Goal: Task Accomplishment & Management: Complete application form

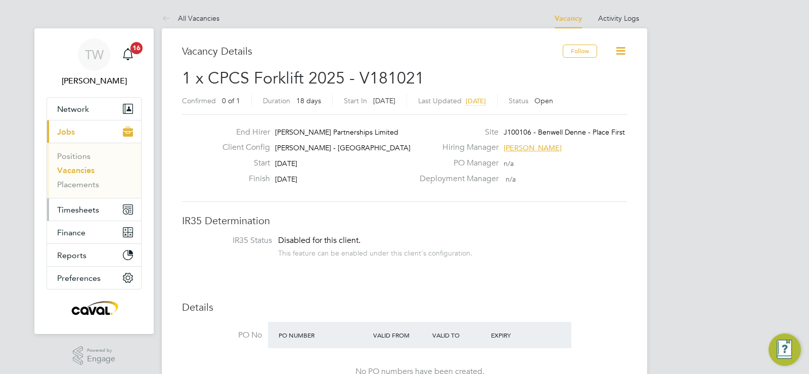
click at [80, 205] on span "Timesheets" at bounding box center [78, 210] width 42 height 10
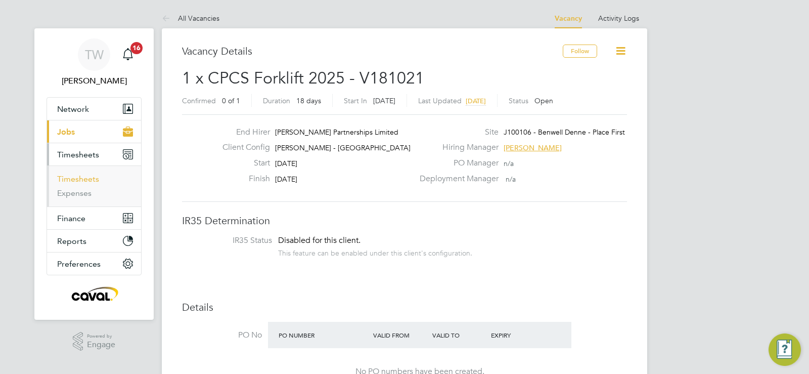
click at [86, 183] on link "Timesheets" at bounding box center [78, 179] width 42 height 10
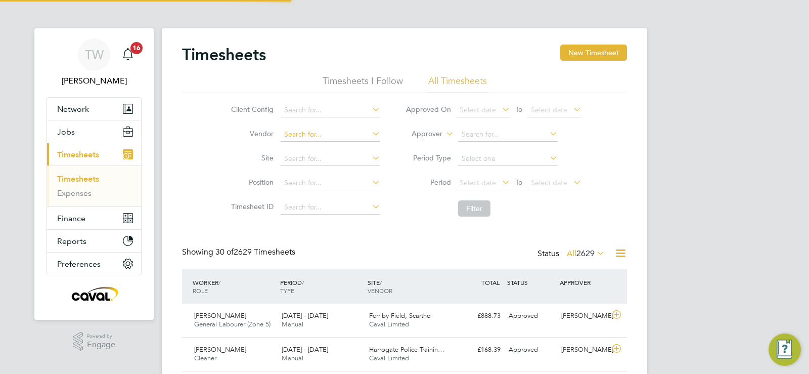
scroll to position [34, 88]
click at [304, 155] on input at bounding box center [331, 159] width 100 height 14
click at [300, 128] on input at bounding box center [331, 134] width 100 height 14
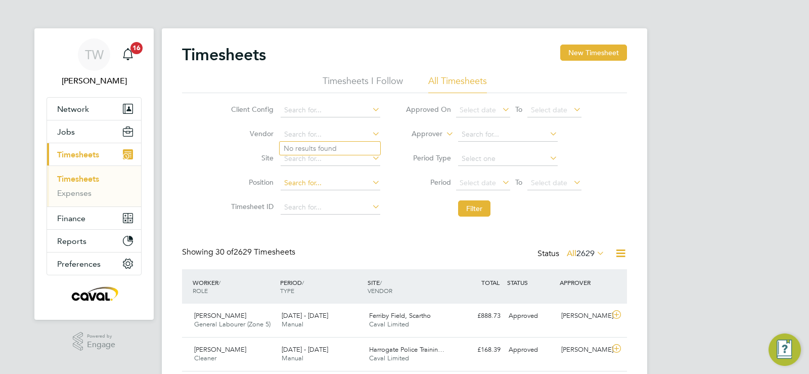
click at [297, 176] on input at bounding box center [331, 183] width 100 height 14
click at [301, 160] on input at bounding box center [331, 159] width 100 height 14
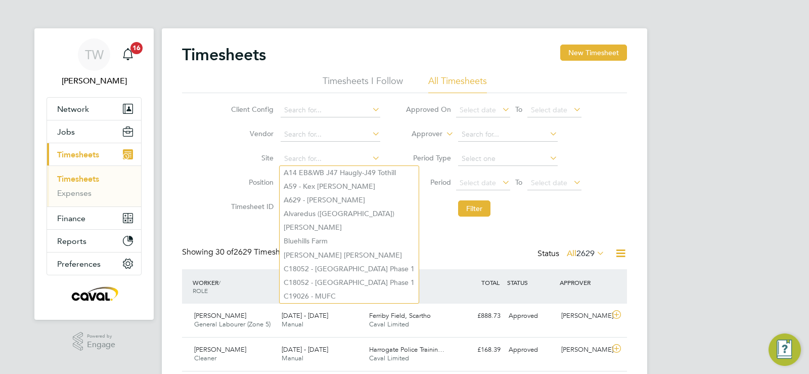
drag, startPoint x: 211, startPoint y: 135, endPoint x: 254, endPoint y: 171, distance: 55.7
click at [211, 135] on div "Client Config Vendor Site Position Timesheet ID Approved On Select date To Sele…" at bounding box center [404, 157] width 445 height 128
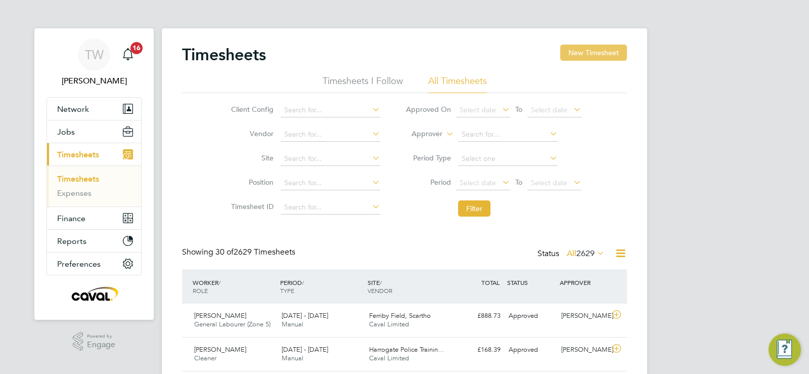
click at [585, 49] on button "New Timesheet" at bounding box center [593, 52] width 67 height 16
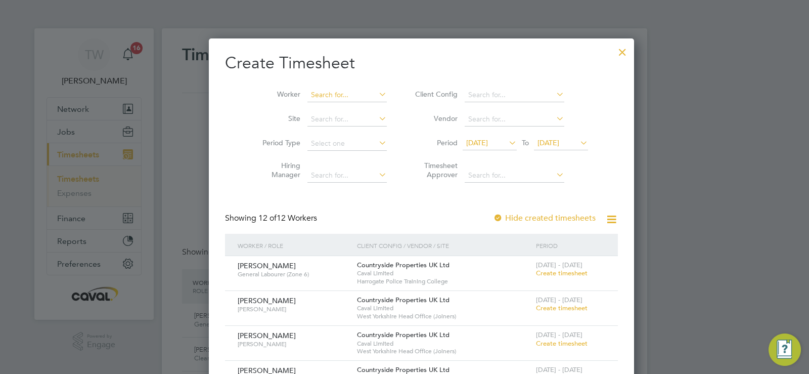
click at [314, 94] on input at bounding box center [346, 95] width 79 height 14
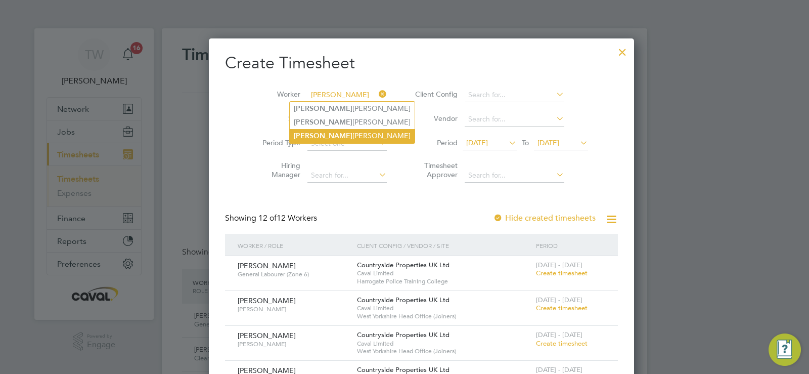
click at [327, 134] on li "[PERSON_NAME]" at bounding box center [352, 136] width 125 height 14
type input "[PERSON_NAME]"
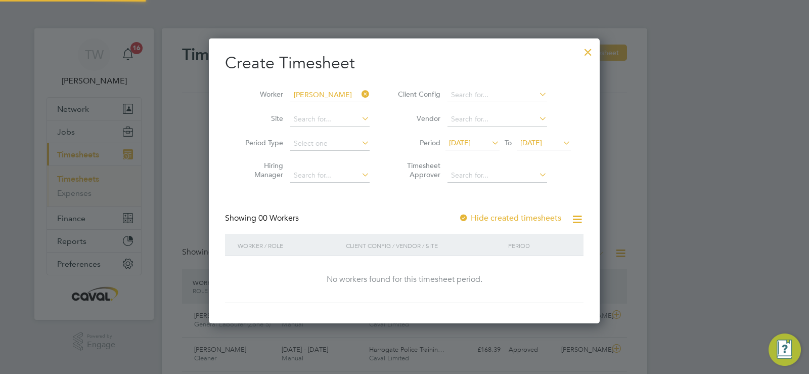
click at [471, 142] on span "[DATE]" at bounding box center [460, 142] width 22 height 9
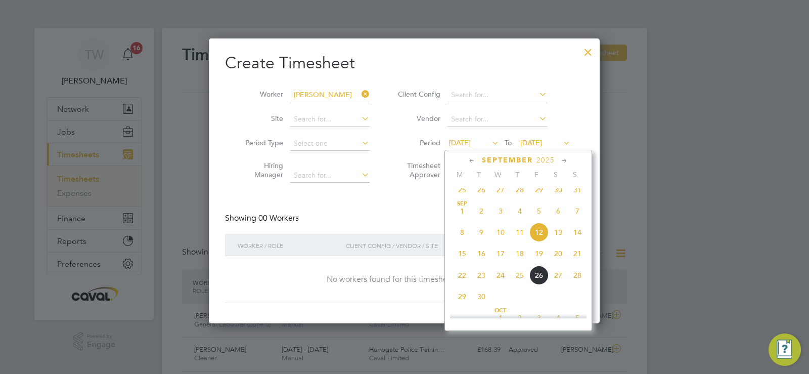
click at [469, 281] on span "22" at bounding box center [461, 274] width 19 height 19
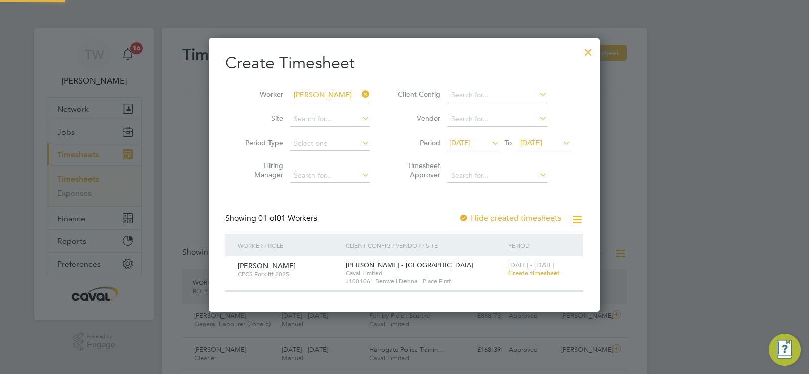
click at [539, 143] on span "[DATE]" at bounding box center [531, 142] width 22 height 9
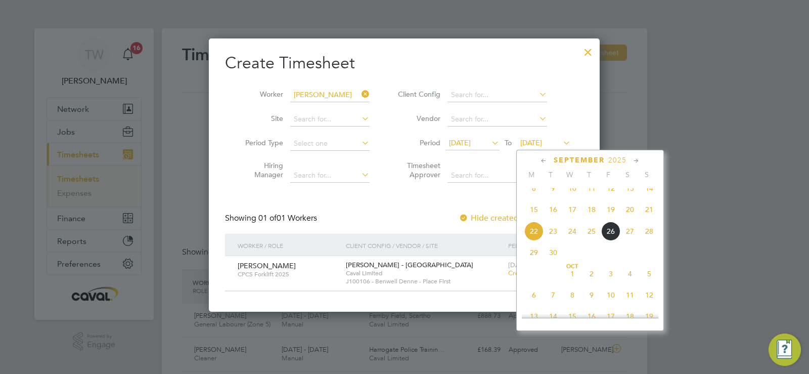
click at [535, 262] on span "29" at bounding box center [533, 252] width 19 height 19
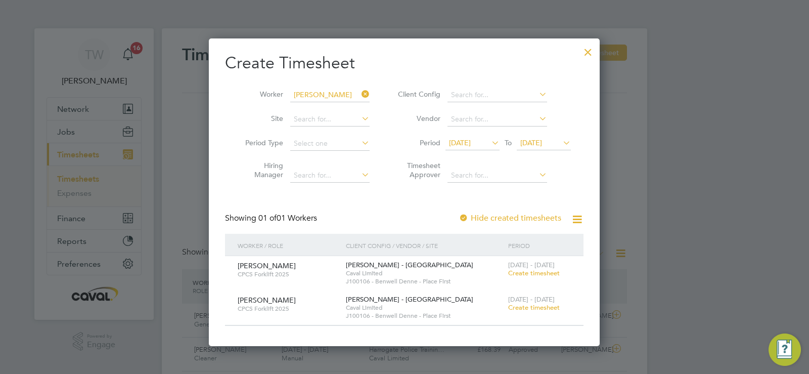
click at [548, 272] on span "Create timesheet" at bounding box center [534, 272] width 52 height 9
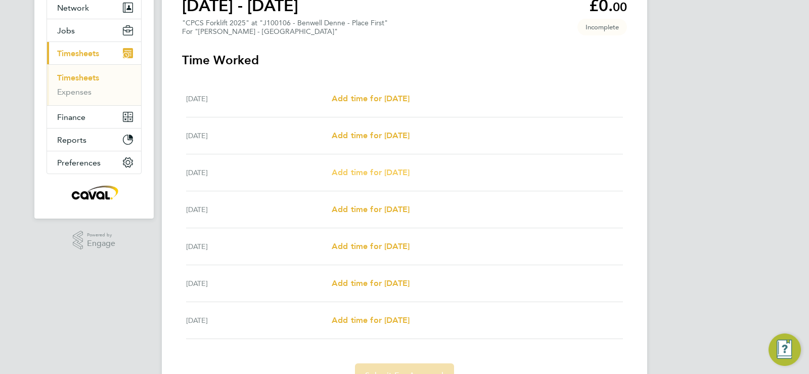
click at [367, 176] on span "Add time for [DATE]" at bounding box center [371, 172] width 78 height 10
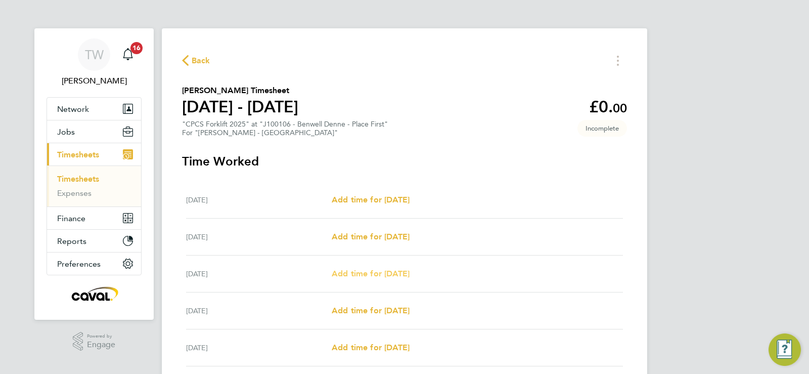
select select "60"
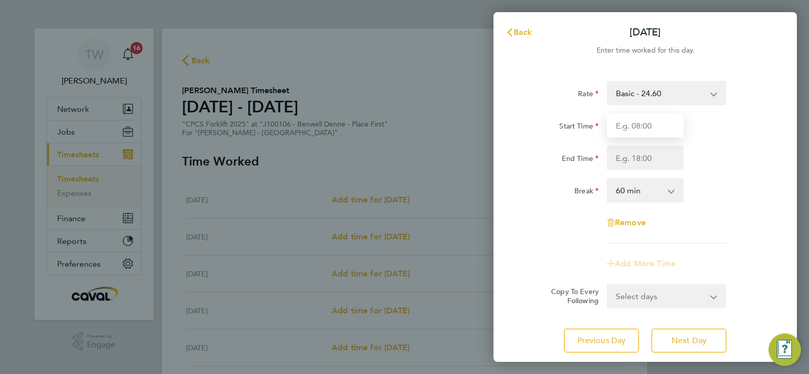
click at [668, 122] on input "Start Time" at bounding box center [645, 125] width 77 height 24
type input "07:30"
click at [635, 160] on input "End Time" at bounding box center [645, 158] width 77 height 24
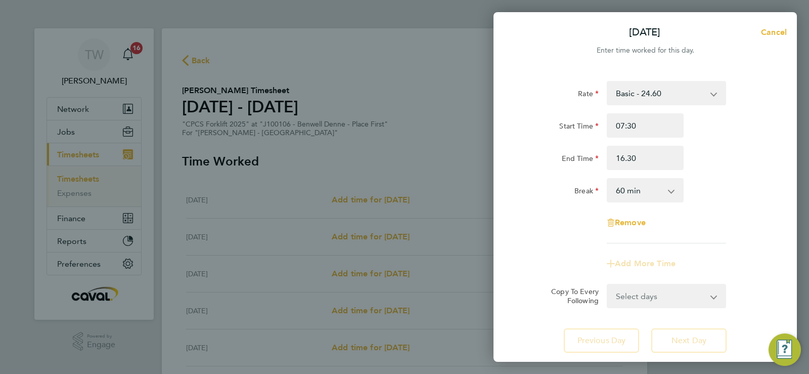
type input "16:30"
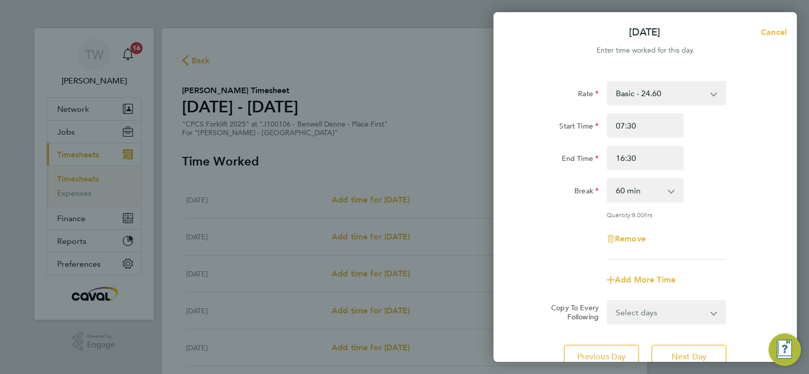
click at [717, 147] on div "End Time 16:30" at bounding box center [645, 158] width 255 height 24
click at [633, 188] on select "0 min 15 min 30 min 45 min 60 min 75 min 90 min" at bounding box center [639, 190] width 63 height 22
click at [651, 188] on select "0 min 15 min 30 min 45 min 60 min 75 min 90 min" at bounding box center [639, 190] width 63 height 22
select select "30"
click at [608, 179] on select "0 min 15 min 30 min 45 min 60 min 75 min 90 min" at bounding box center [639, 190] width 63 height 22
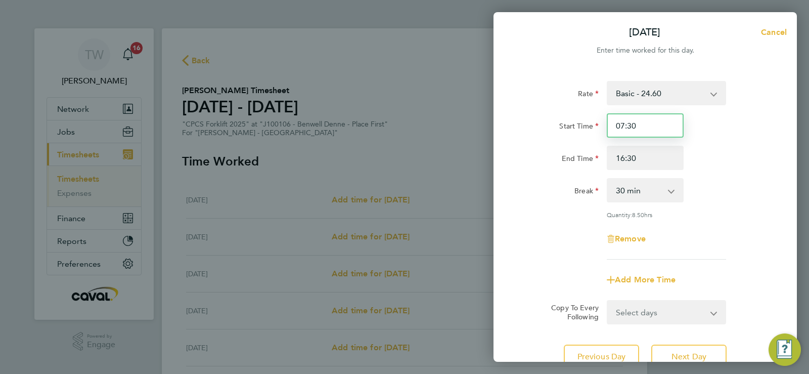
click at [643, 128] on input "07:30" at bounding box center [645, 125] width 77 height 24
type input "0"
type input "08:00"
click at [762, 224] on div "Rate Basic - 24.60 Overtime - 35.61 Start Time 08:00 End Time 16:30 Break 0 min…" at bounding box center [645, 170] width 247 height 178
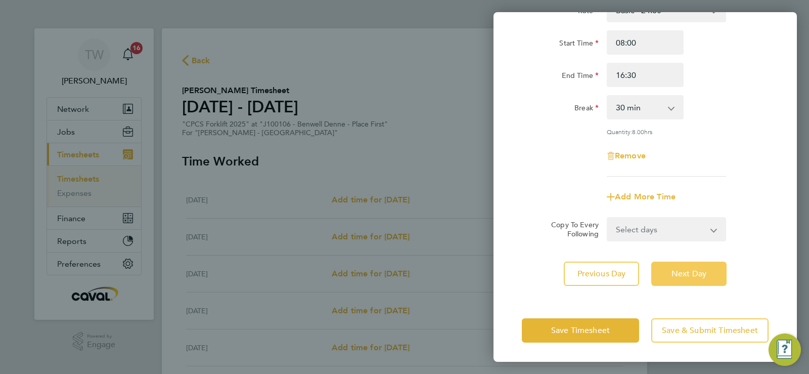
click at [688, 273] on span "Next Day" at bounding box center [688, 273] width 35 height 10
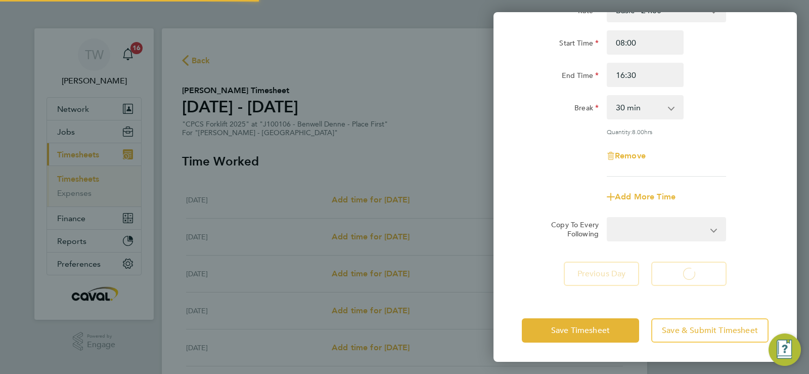
select select "60"
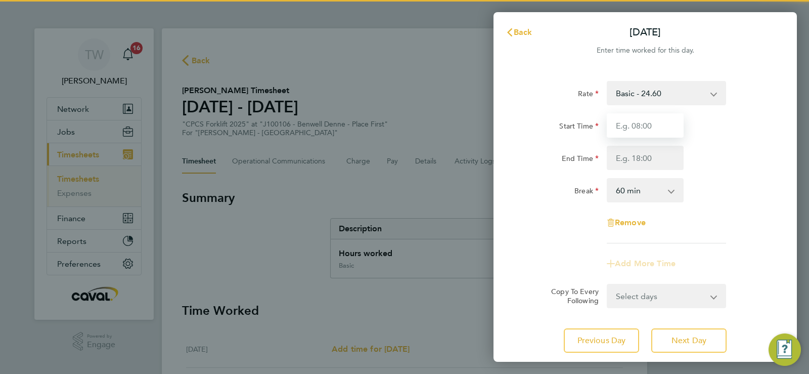
click at [641, 135] on input "Start Time" at bounding box center [645, 125] width 77 height 24
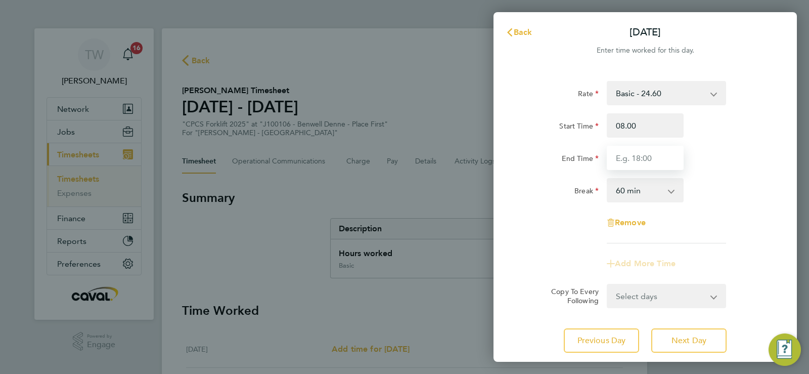
type input "08:00"
click at [653, 164] on input "End Time" at bounding box center [645, 158] width 77 height 24
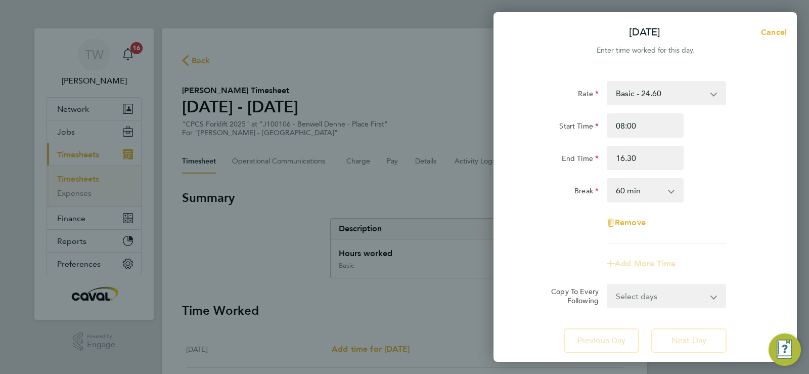
type input "16:30"
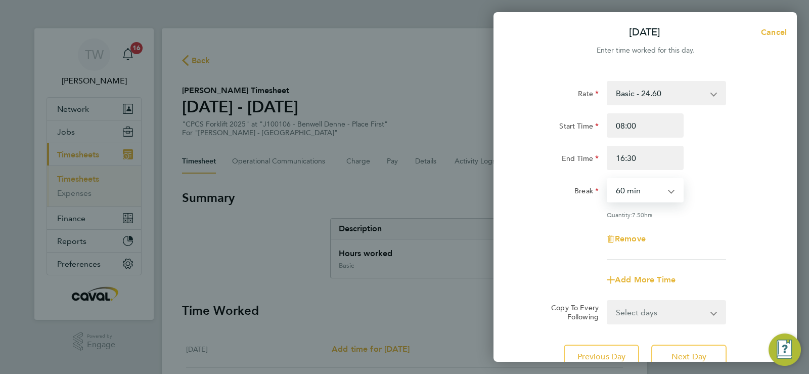
click at [616, 192] on select "0 min 15 min 30 min 45 min 60 min 75 min 90 min" at bounding box center [639, 190] width 63 height 22
select select "30"
click at [608, 179] on select "0 min 15 min 30 min 45 min 60 min 75 min 90 min" at bounding box center [639, 190] width 63 height 22
click at [746, 230] on div "Remove" at bounding box center [645, 238] width 255 height 24
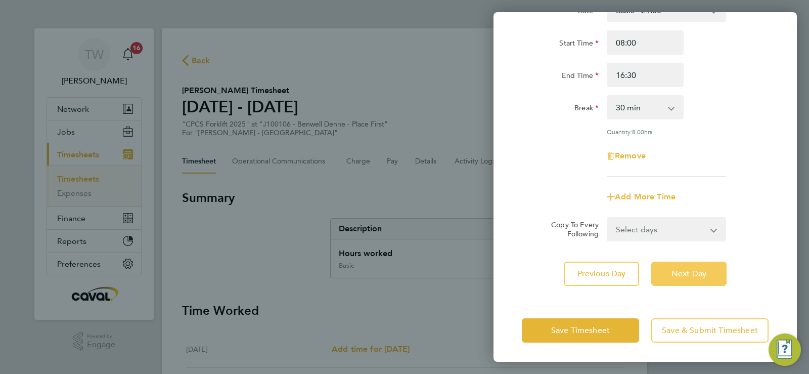
click at [691, 277] on span "Next Day" at bounding box center [688, 273] width 35 height 10
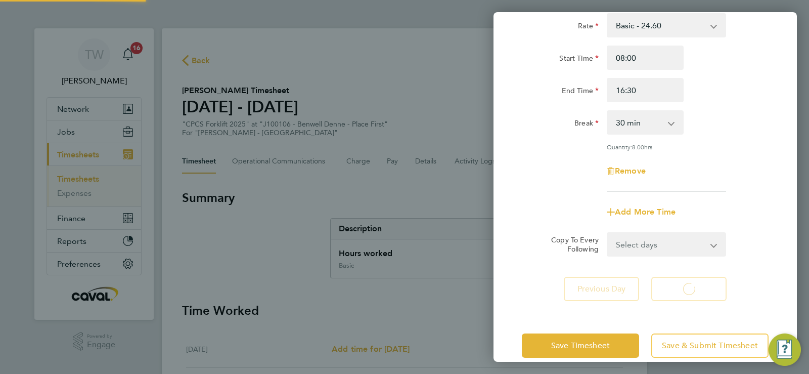
select select "60"
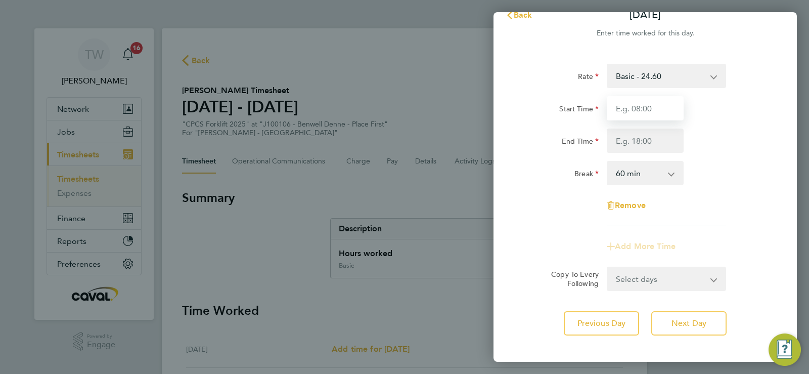
click at [636, 104] on input "Start Time" at bounding box center [645, 108] width 77 height 24
type input "08:00"
click at [620, 142] on input "End Time" at bounding box center [645, 140] width 77 height 24
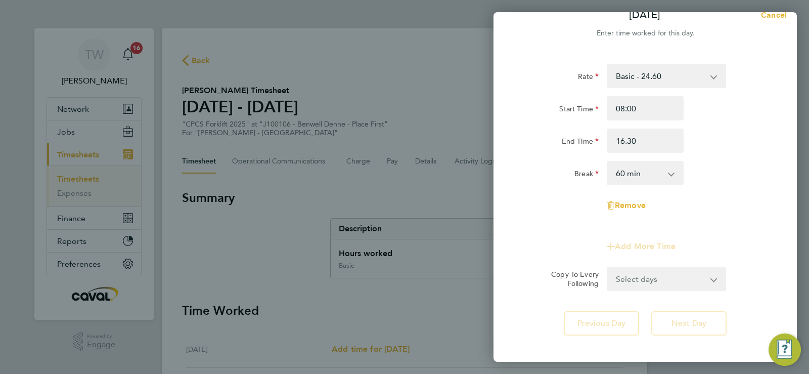
type input "16:30"
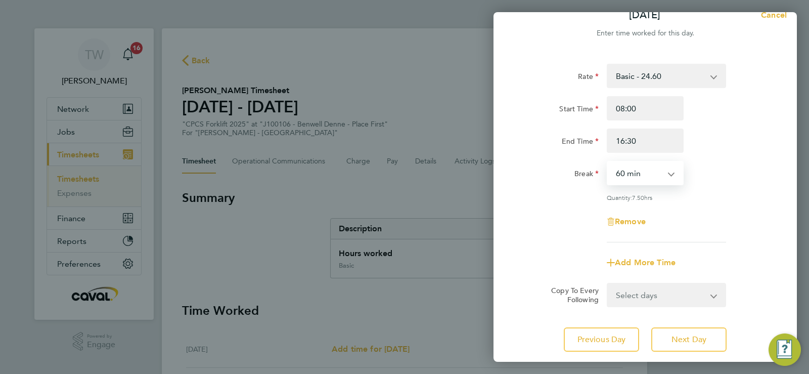
click at [633, 166] on select "0 min 15 min 30 min 45 min 60 min 75 min 90 min" at bounding box center [639, 173] width 63 height 22
select select "30"
click at [608, 162] on select "0 min 15 min 30 min 45 min 60 min 75 min 90 min" at bounding box center [639, 173] width 63 height 22
click at [703, 347] on button "Next Day" at bounding box center [688, 339] width 75 height 24
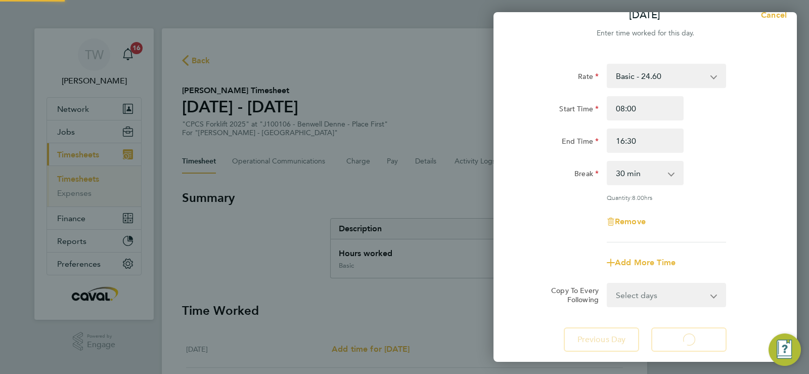
select select "60"
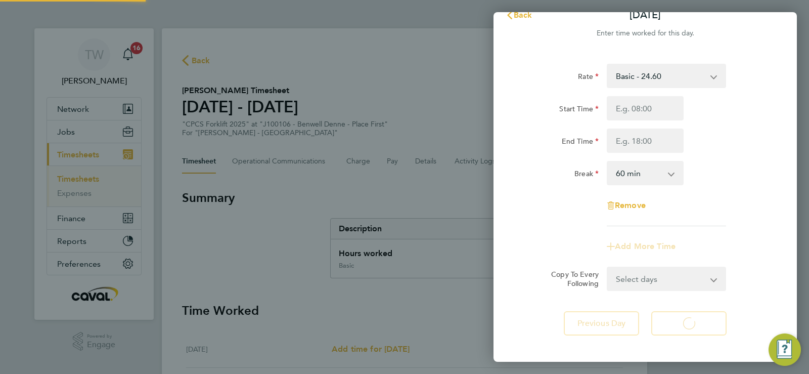
select select "60"
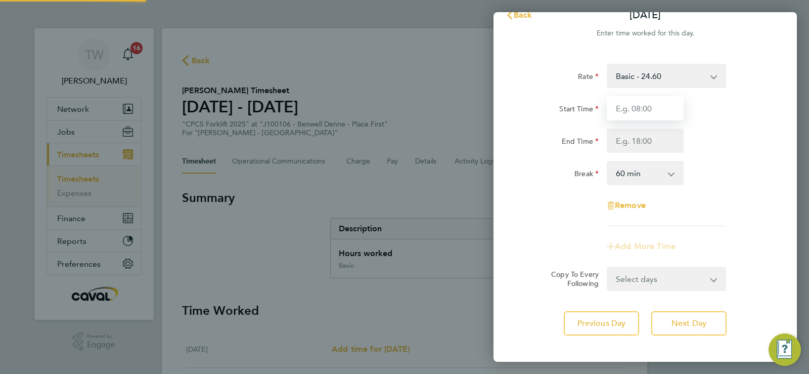
click at [648, 111] on input "Start Time" at bounding box center [645, 108] width 77 height 24
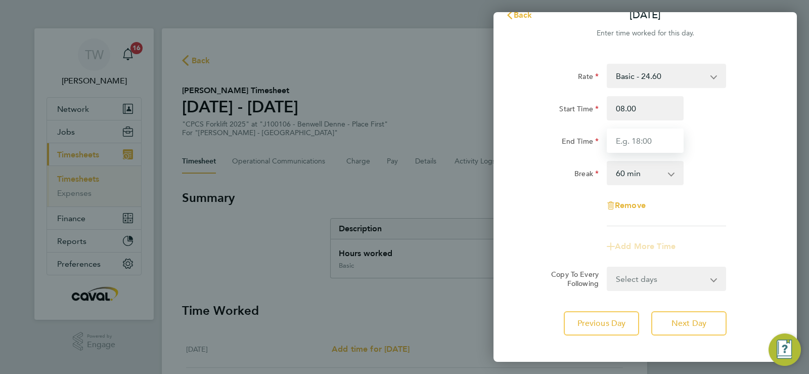
type input "08:00"
click at [658, 142] on input "End Time" at bounding box center [645, 140] width 77 height 24
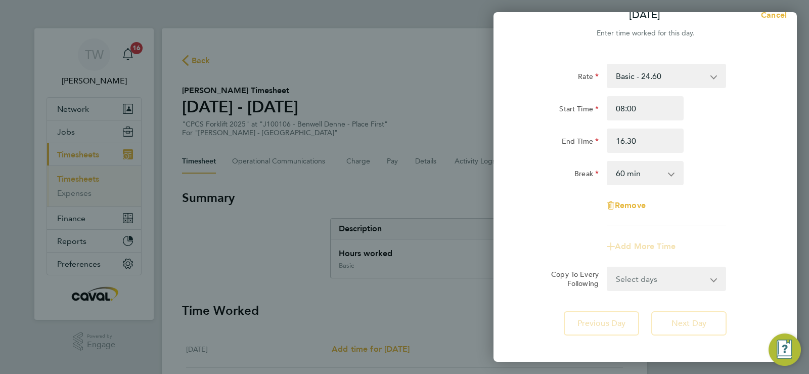
type input "16:30"
click at [656, 177] on select "0 min 15 min 30 min 45 min 60 min 75 min 90 min" at bounding box center [639, 173] width 63 height 22
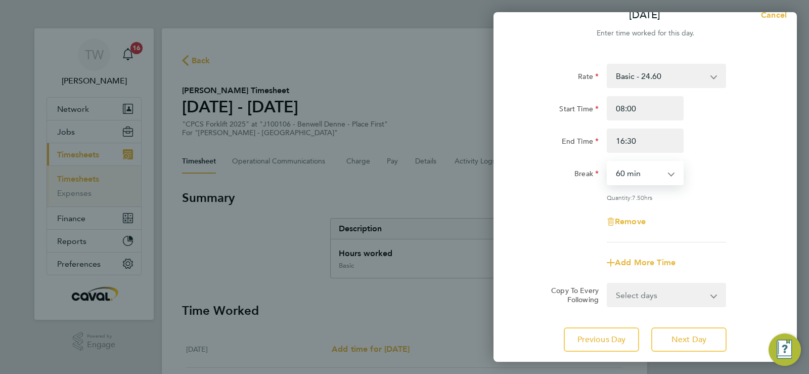
select select "30"
click at [608, 162] on select "0 min 15 min 30 min 45 min 60 min 75 min 90 min" at bounding box center [639, 173] width 63 height 22
click at [685, 342] on span "Next Day" at bounding box center [688, 339] width 35 height 10
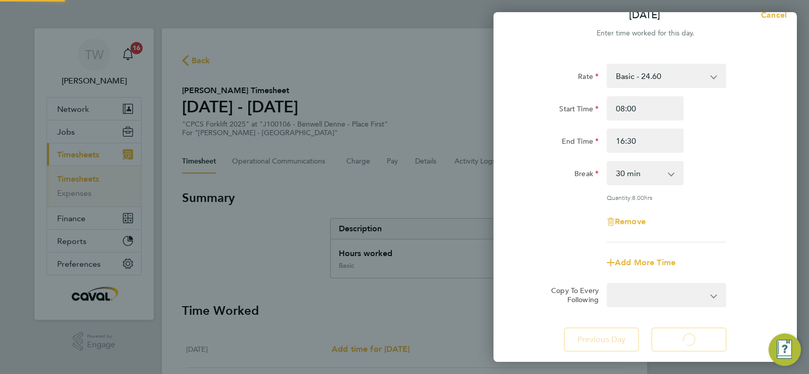
select select "60"
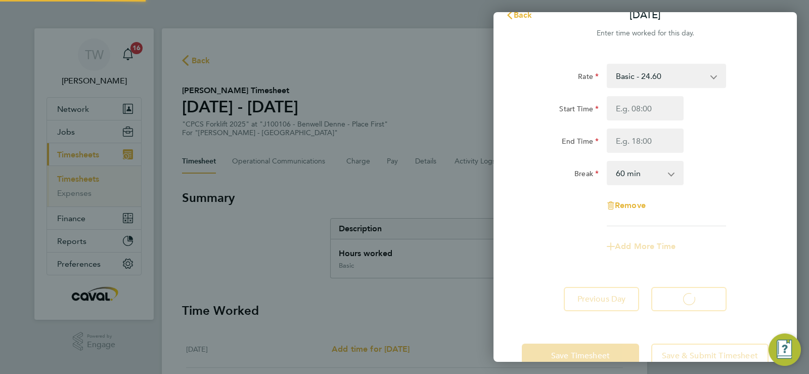
select select "60"
click at [652, 115] on input "Start Time" at bounding box center [645, 108] width 77 height 24
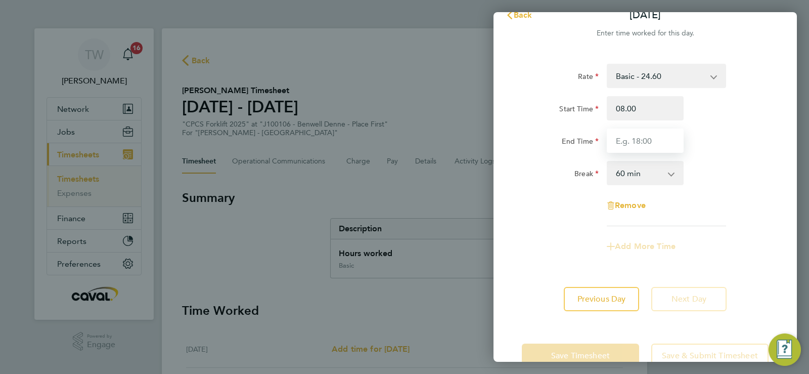
type input "08:00"
click at [613, 143] on input "End Time" at bounding box center [645, 140] width 77 height 24
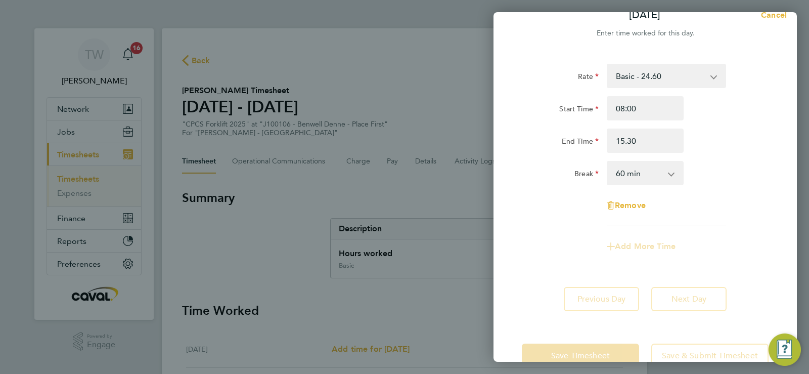
type input "15:30"
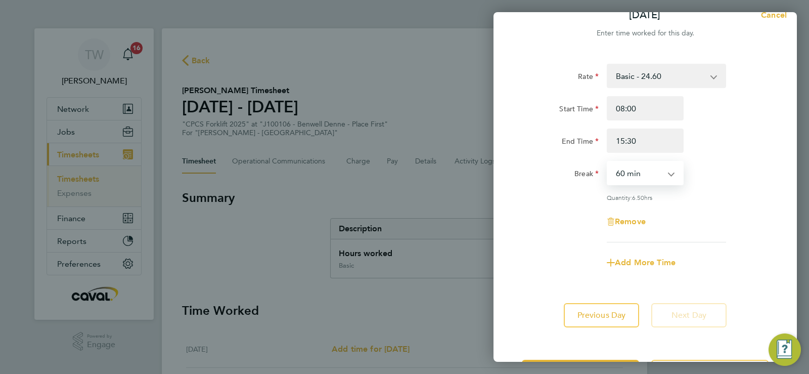
click at [622, 175] on select "0 min 15 min 30 min 45 min 60 min 75 min 90 min" at bounding box center [639, 173] width 63 height 22
select select "30"
click at [608, 162] on select "0 min 15 min 30 min 45 min 60 min 75 min 90 min" at bounding box center [639, 173] width 63 height 22
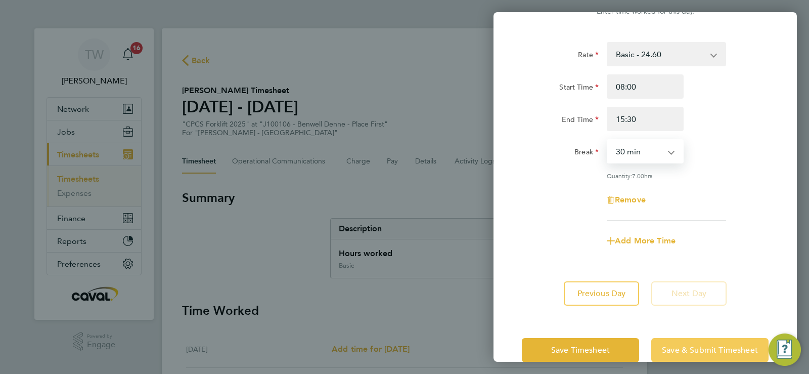
scroll to position [59, 0]
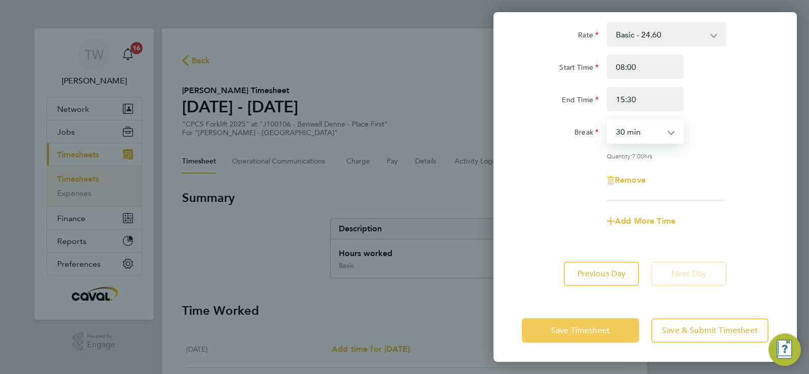
click at [536, 331] on button "Save Timesheet" at bounding box center [580, 330] width 117 height 24
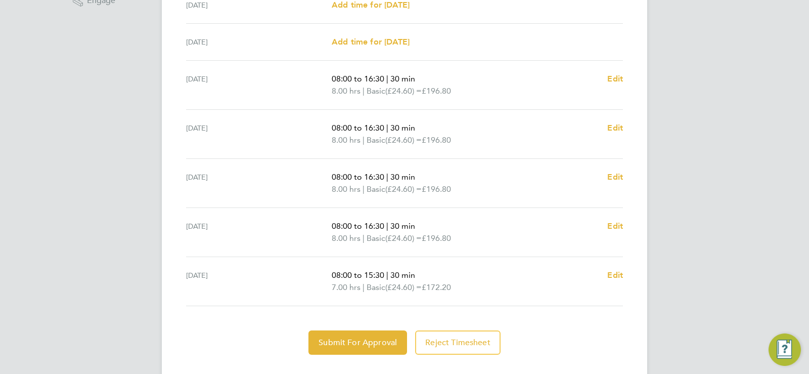
scroll to position [365, 0]
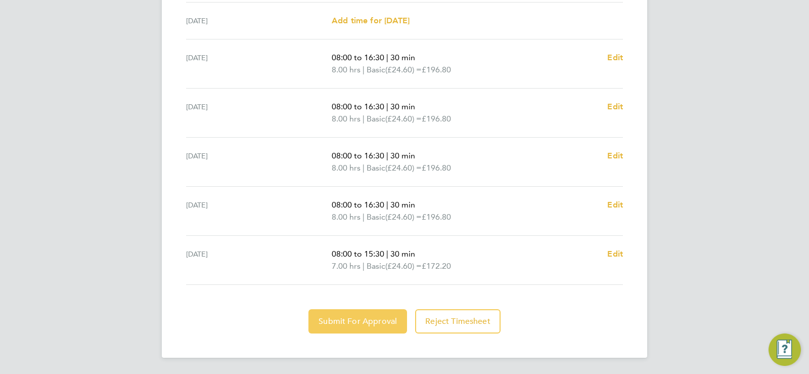
click at [337, 317] on span "Submit For Approval" at bounding box center [357, 321] width 78 height 10
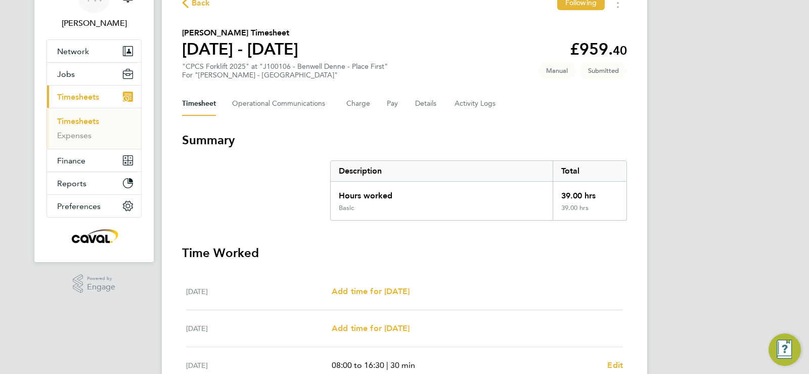
scroll to position [0, 0]
